Goal: Navigation & Orientation: Find specific page/section

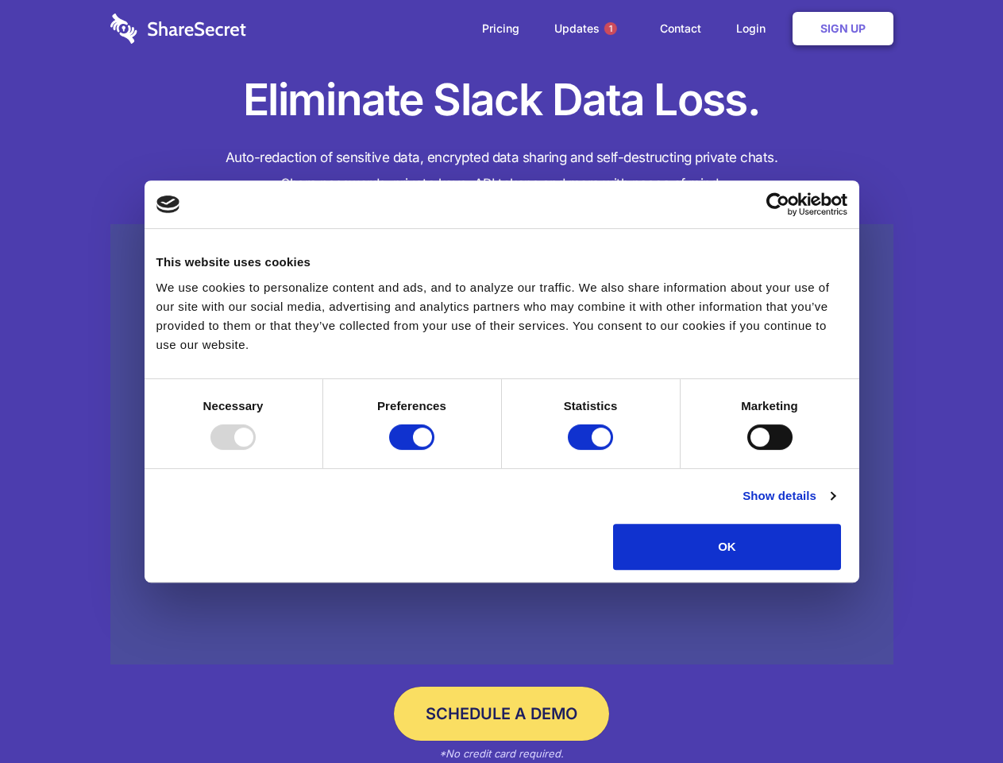
click at [256, 450] on div at bounding box center [233, 436] width 45 height 25
click at [435, 450] on input "Preferences" at bounding box center [411, 436] width 45 height 25
checkbox input "false"
click at [593, 450] on input "Statistics" at bounding box center [590, 436] width 45 height 25
checkbox input "false"
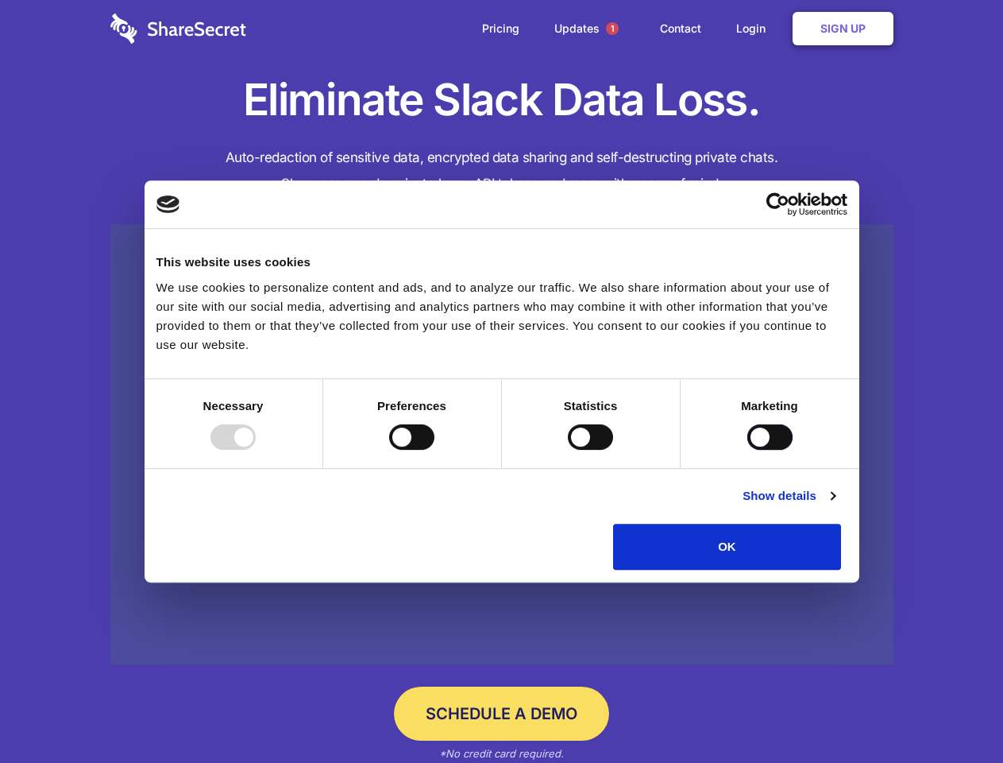
click at [748, 450] on input "Marketing" at bounding box center [770, 436] width 45 height 25
checkbox input "true"
click at [835, 505] on link "Show details" at bounding box center [789, 495] width 92 height 19
click at [0, 0] on li "Necessary 7 Necessary cookies help make a website usable by enabling basic func…" at bounding box center [0, 0] width 0 height 0
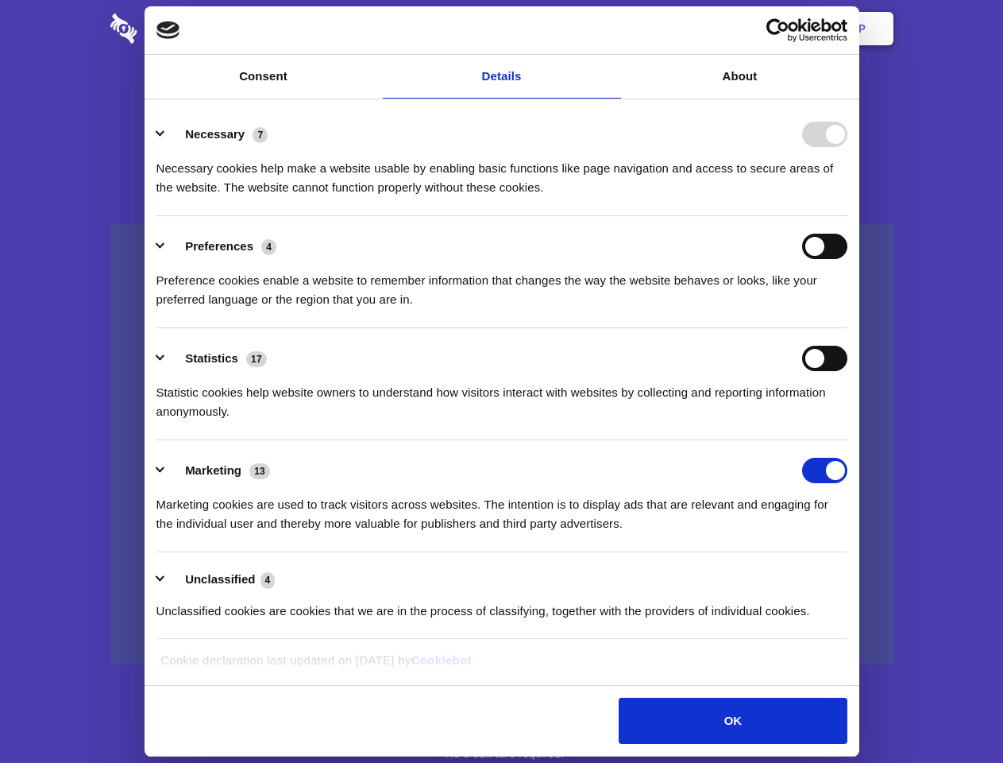
click at [612, 29] on span "1" at bounding box center [612, 28] width 13 height 13
